Goal: Task Accomplishment & Management: Manage account settings

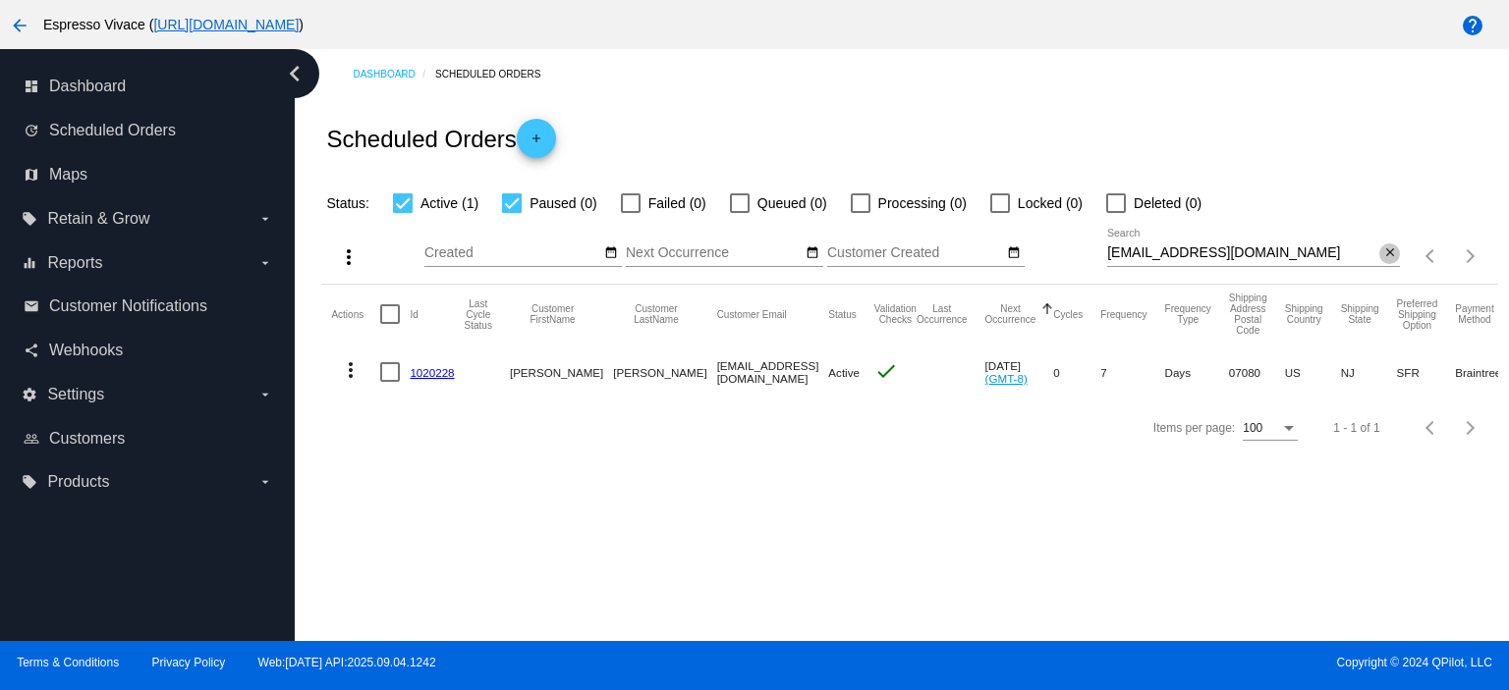
click at [1387, 254] on mat-icon "close" at bounding box center [1390, 254] width 14 height 16
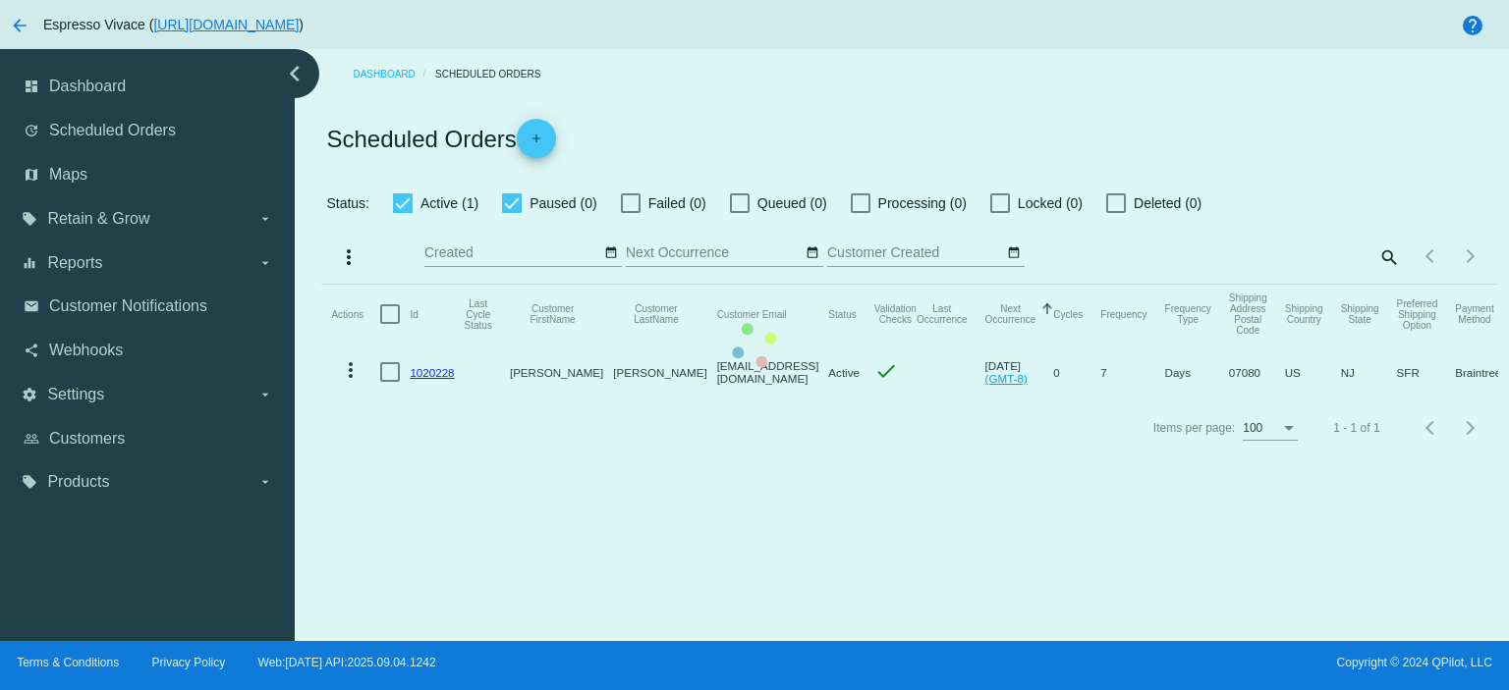
click at [507, 285] on mat-table "Actions Id Last Cycle Status Customer FirstName Customer LastName Customer Emai…" at bounding box center [909, 343] width 1176 height 116
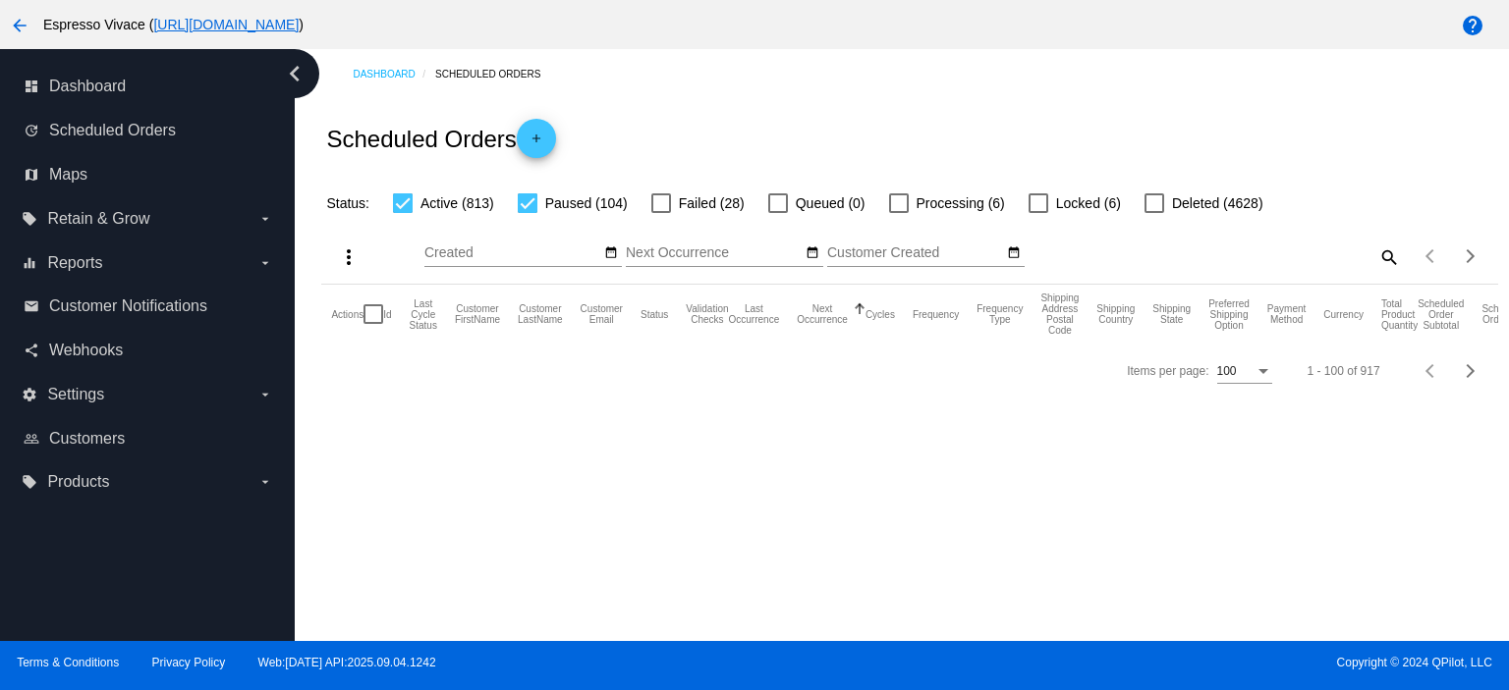
click at [529, 203] on div at bounding box center [528, 203] width 20 height 20
click at [527, 213] on input "Paused (104)" at bounding box center [526, 213] width 1 height 1
checkbox input "false"
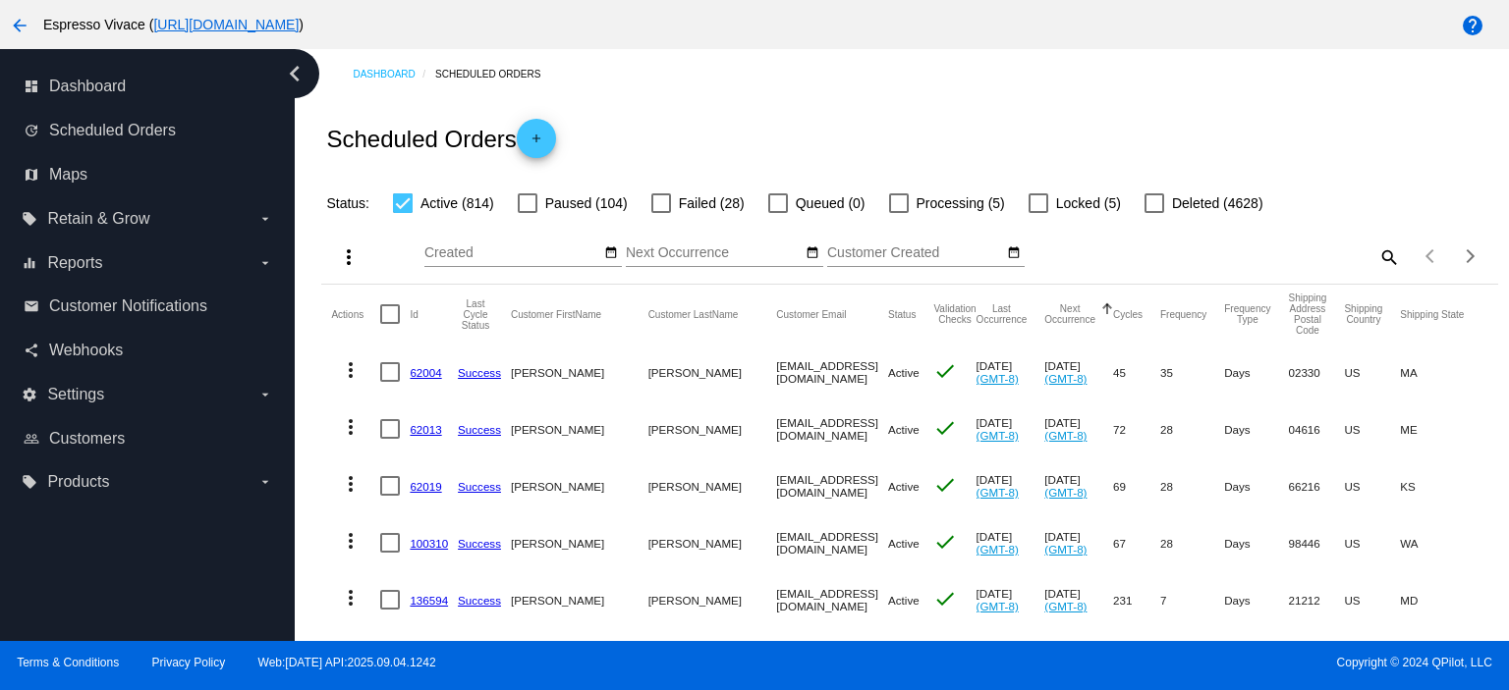
click at [1380, 254] on mat-icon "search" at bounding box center [1388, 257] width 24 height 30
click at [1247, 256] on input "Search" at bounding box center [1253, 254] width 293 height 16
paste input "bldgdynamics@gmail.com"
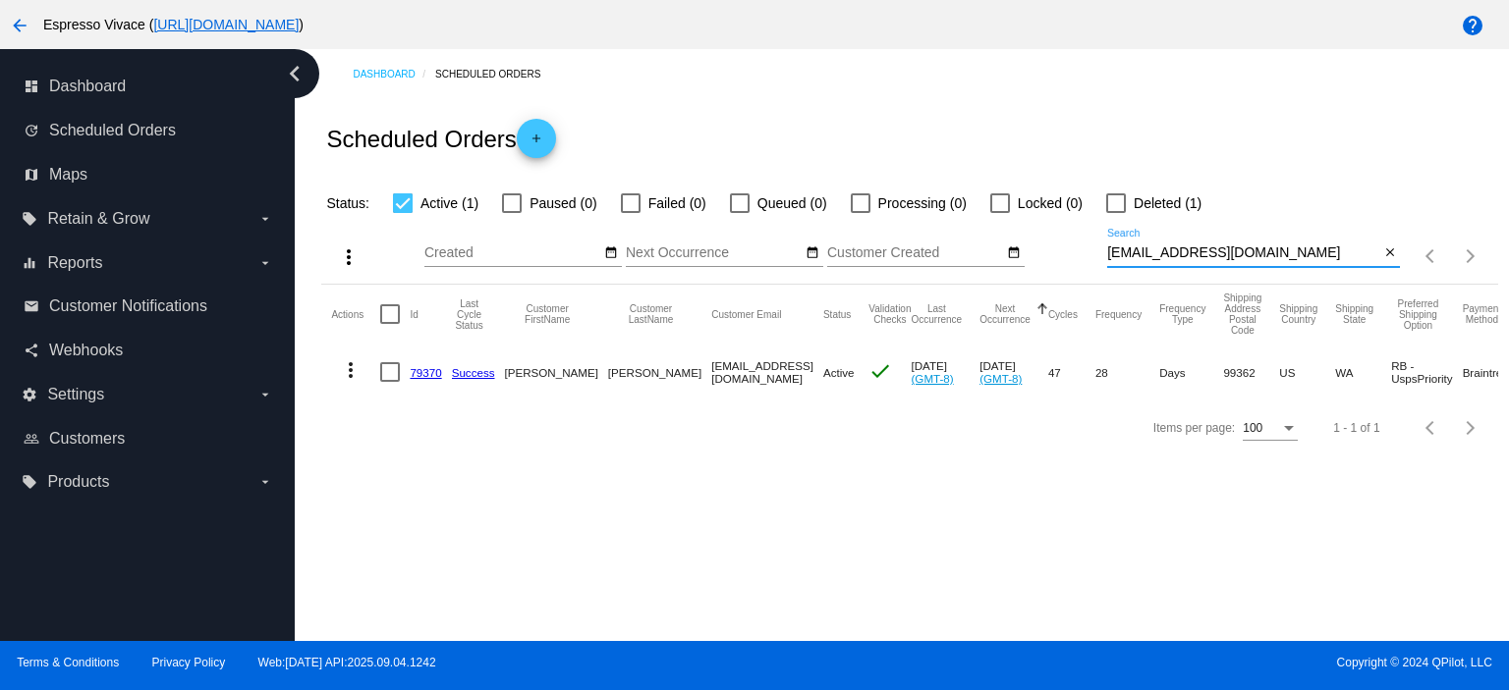
type input "bldgdynamics@gmail.com"
click at [432, 372] on link "79370" at bounding box center [425, 372] width 31 height 13
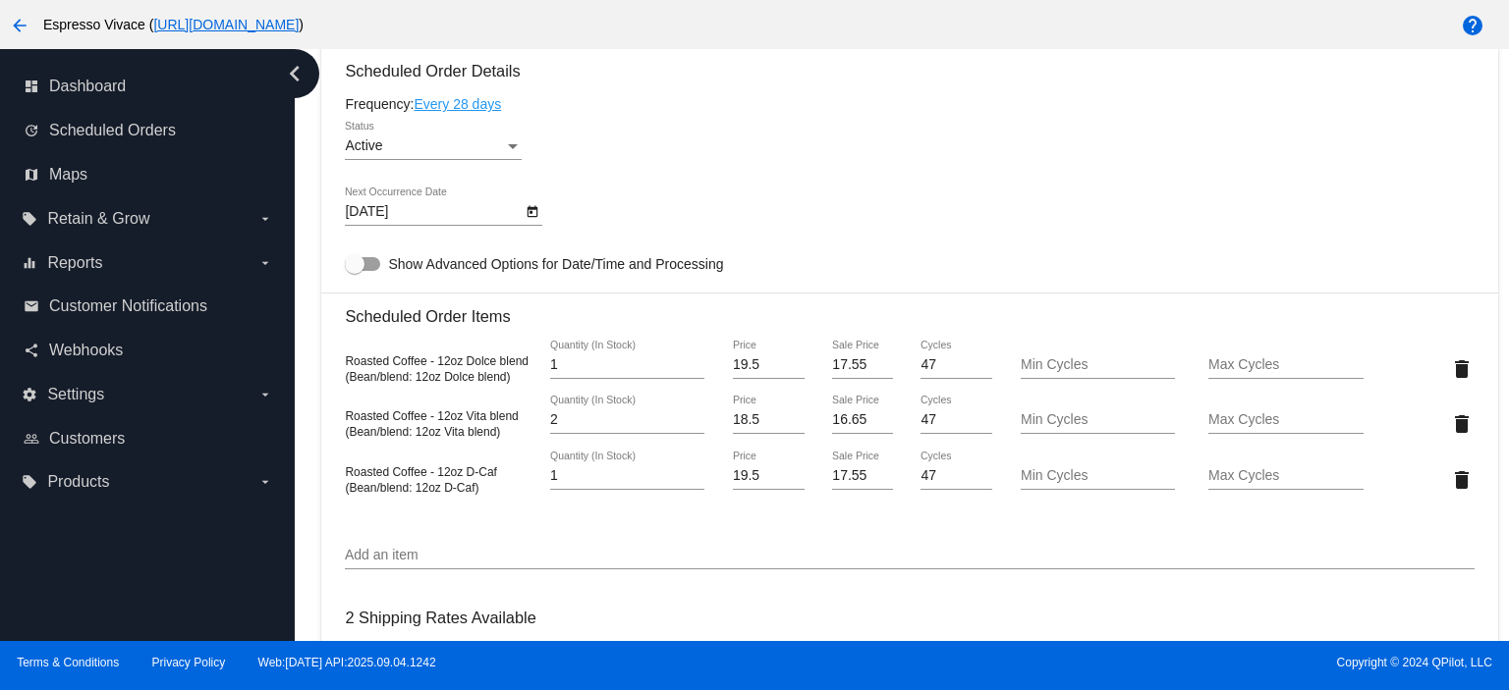
scroll to position [1179, 0]
type input "1"
click at [690, 425] on input "1" at bounding box center [627, 418] width 154 height 16
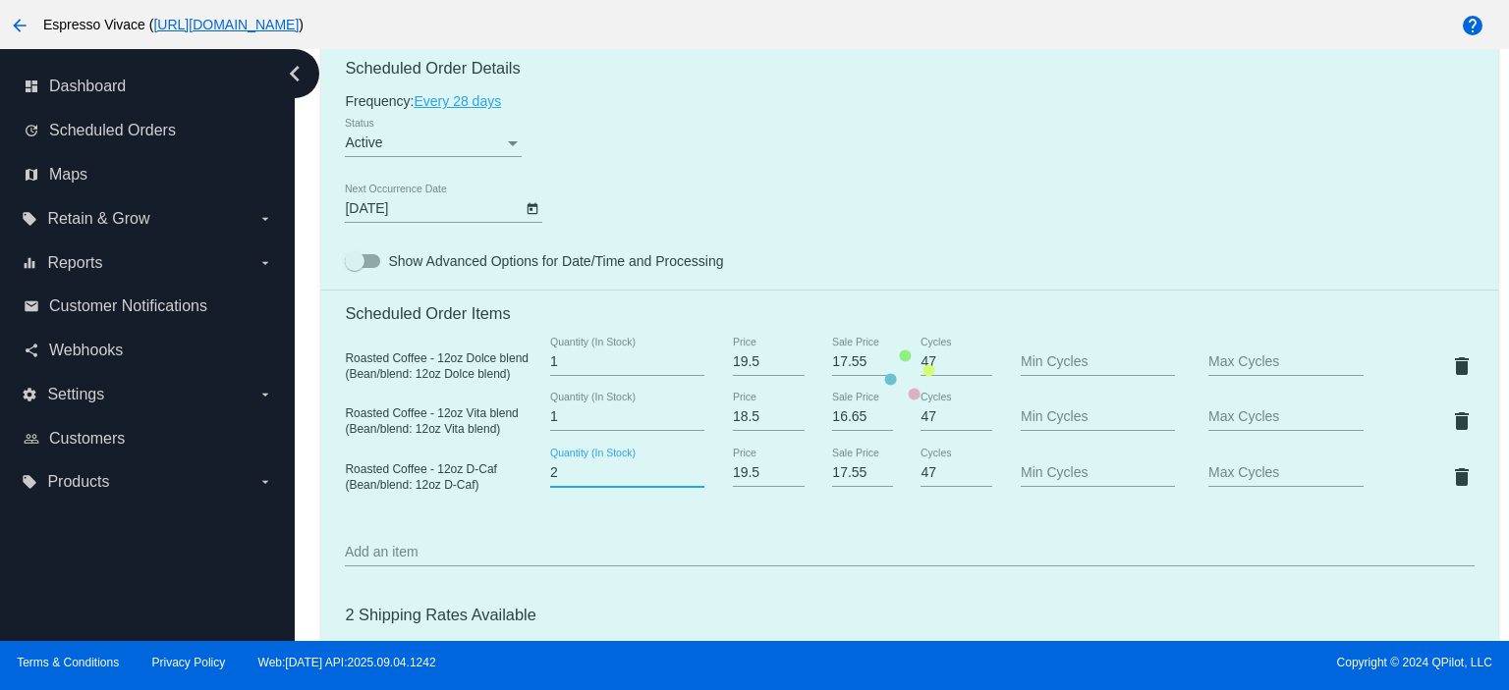
type input "2"
click at [689, 473] on input "2" at bounding box center [627, 474] width 154 height 16
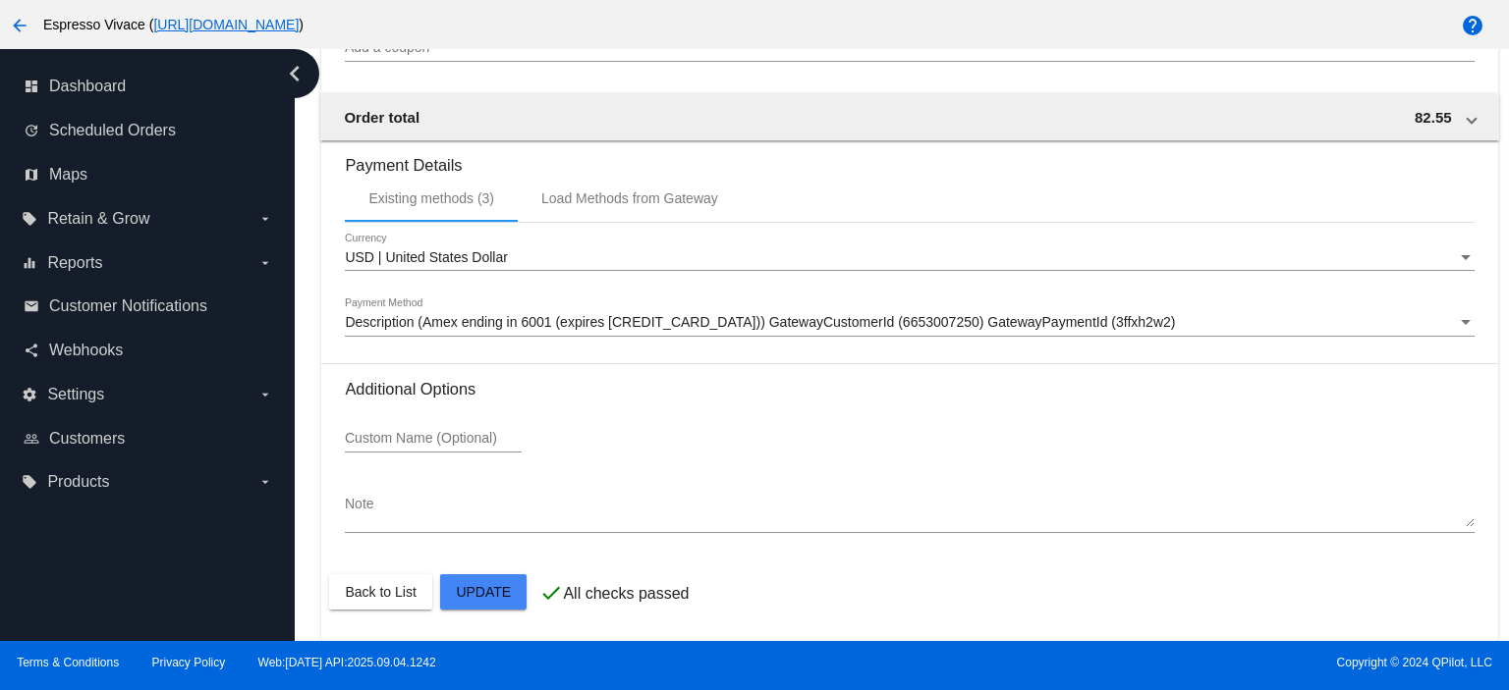
scroll to position [1955, 0]
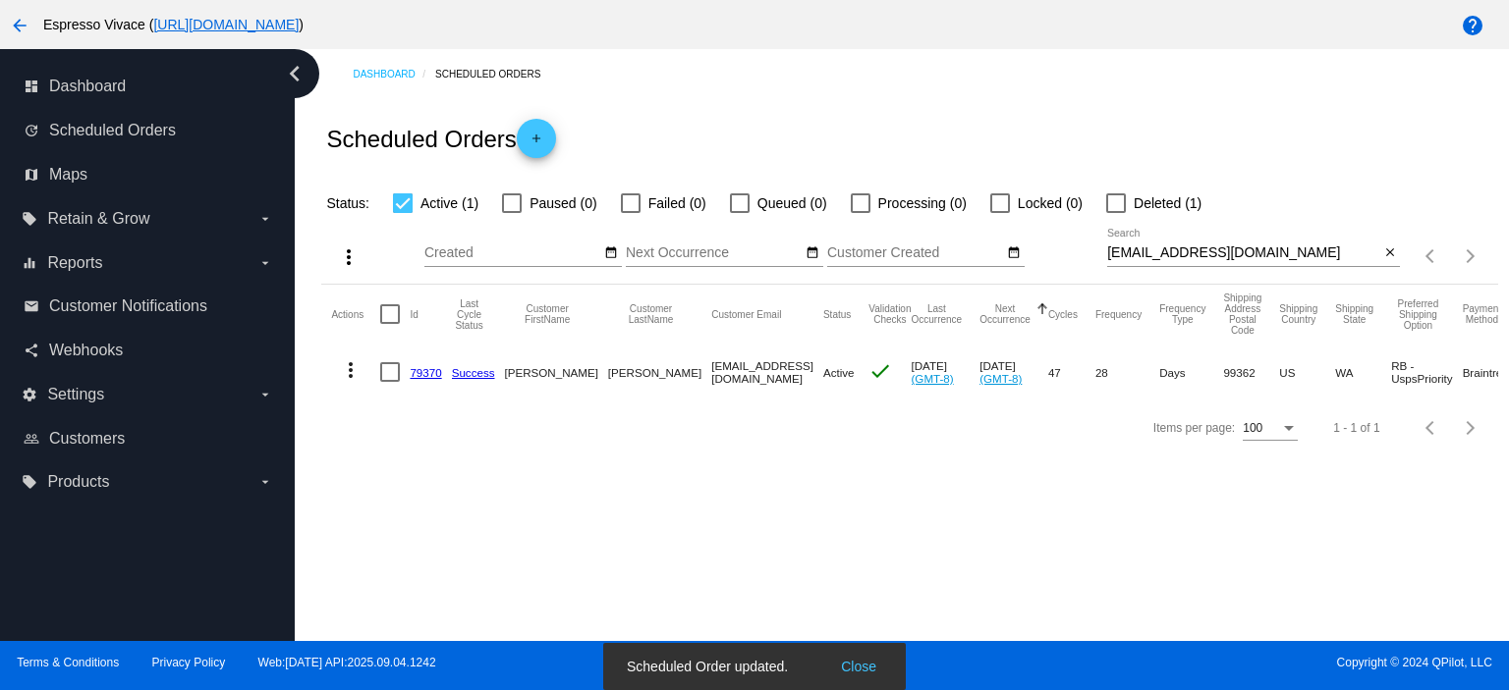
click at [348, 368] on mat-icon "more_vert" at bounding box center [351, 370] width 24 height 24
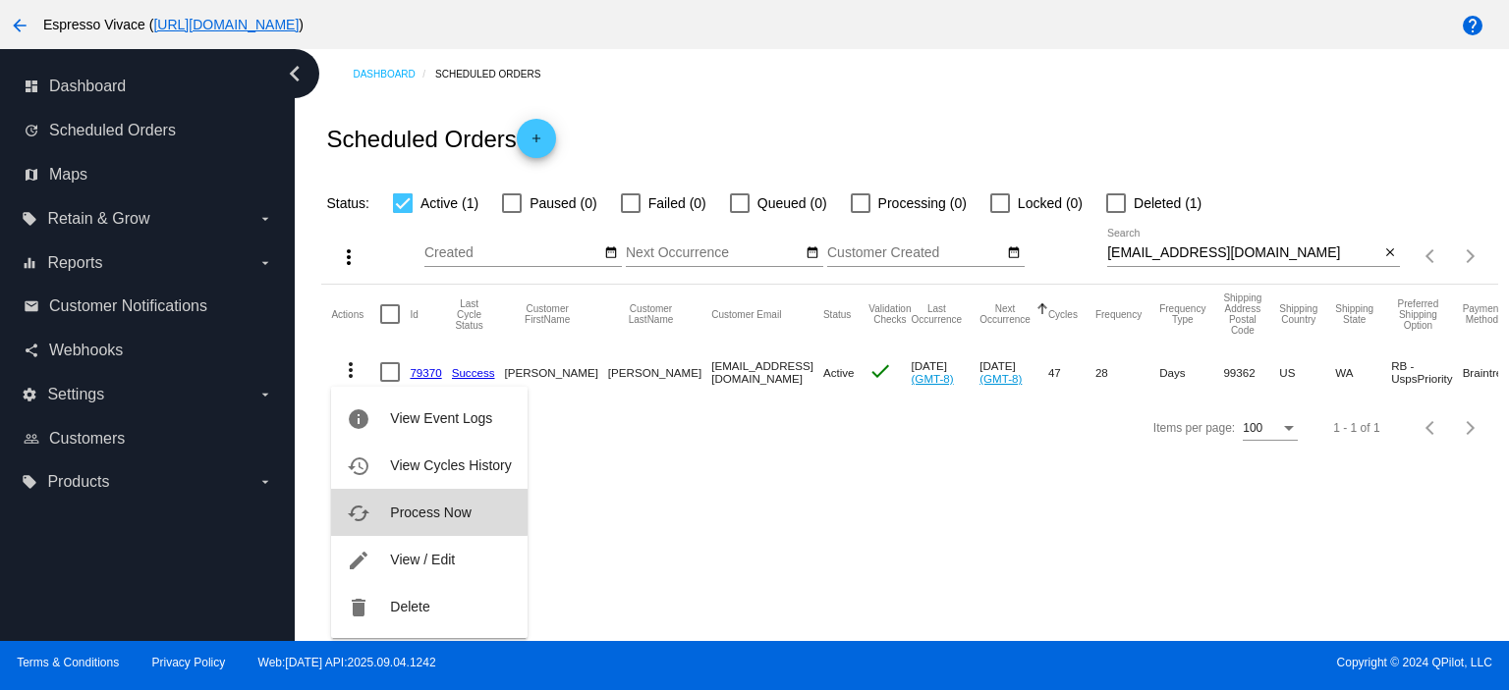
click at [411, 509] on span "Process Now" at bounding box center [430, 513] width 81 height 16
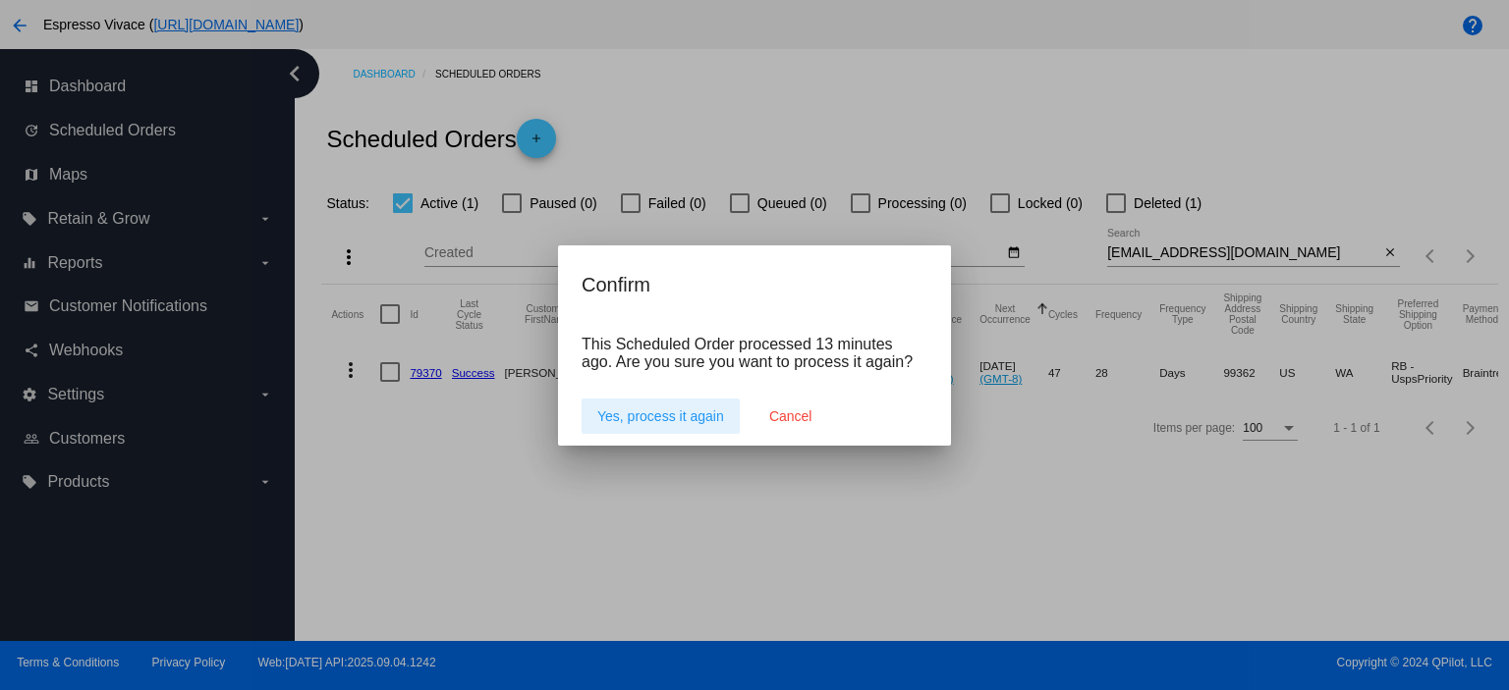
click at [678, 414] on span "Yes, process it again" at bounding box center [660, 417] width 127 height 16
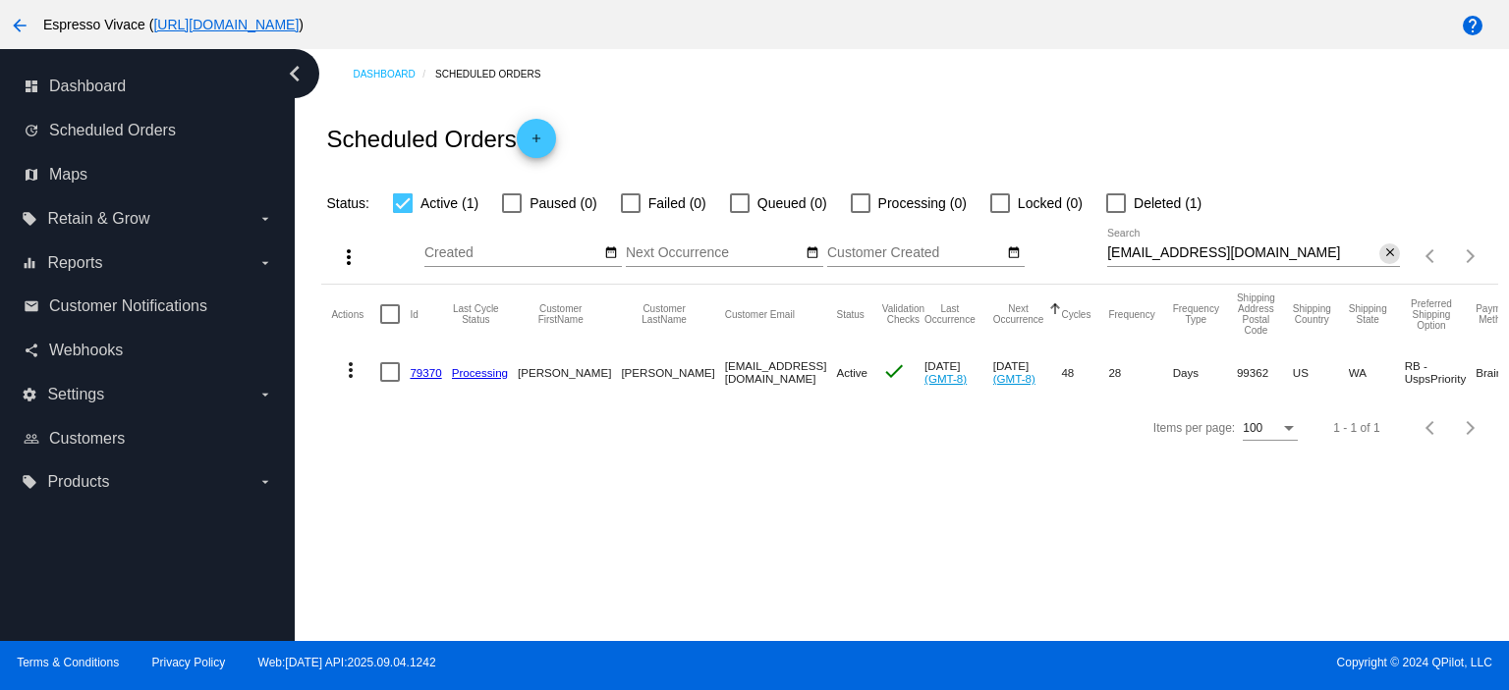
click at [1398, 251] on button "close" at bounding box center [1389, 254] width 21 height 21
